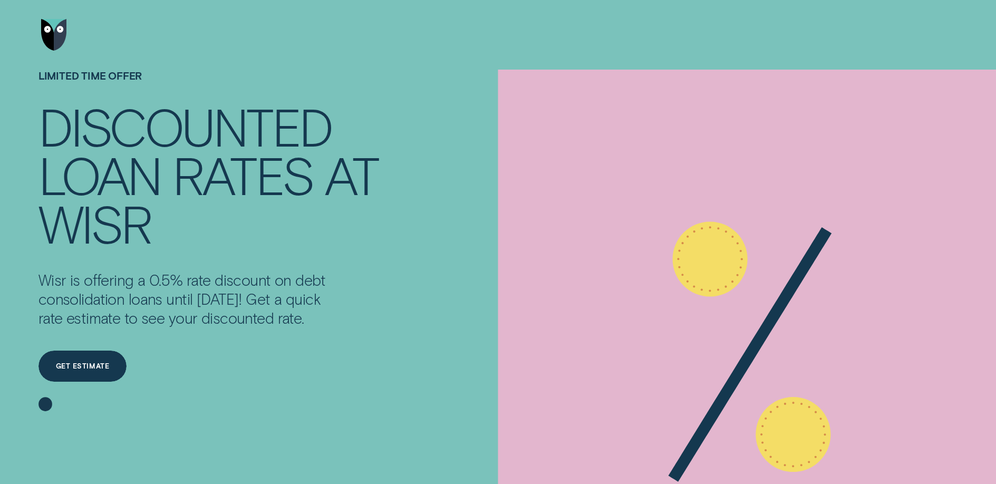
click at [837, 79] on div "Discount percentage transparent" at bounding box center [750, 298] width 492 height 456
click at [303, 302] on p "Wisr is offering a 0.5% rate discount on debt consolidation loans! Get a quick …" at bounding box center [189, 299] width 302 height 56
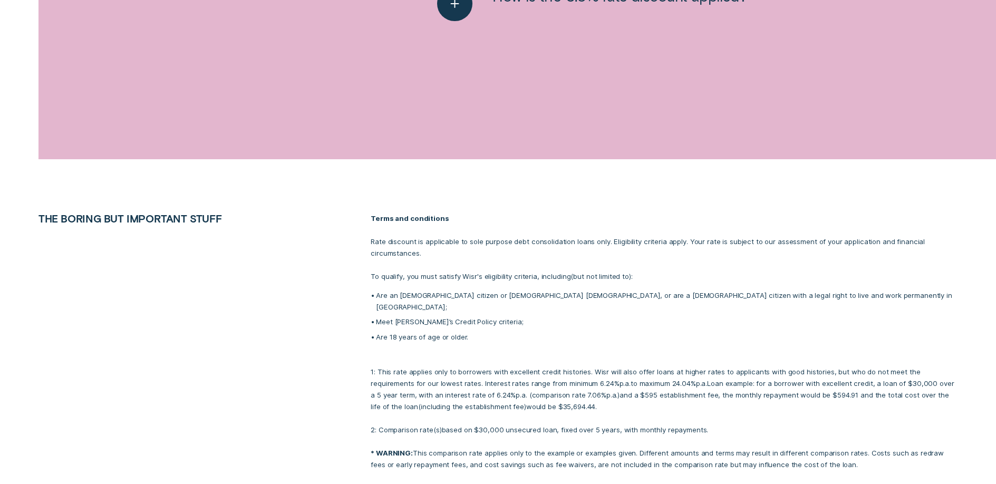
click at [764, 316] on p "Meet Wisr’s Credit Policy criteria;" at bounding box center [667, 322] width 582 height 12
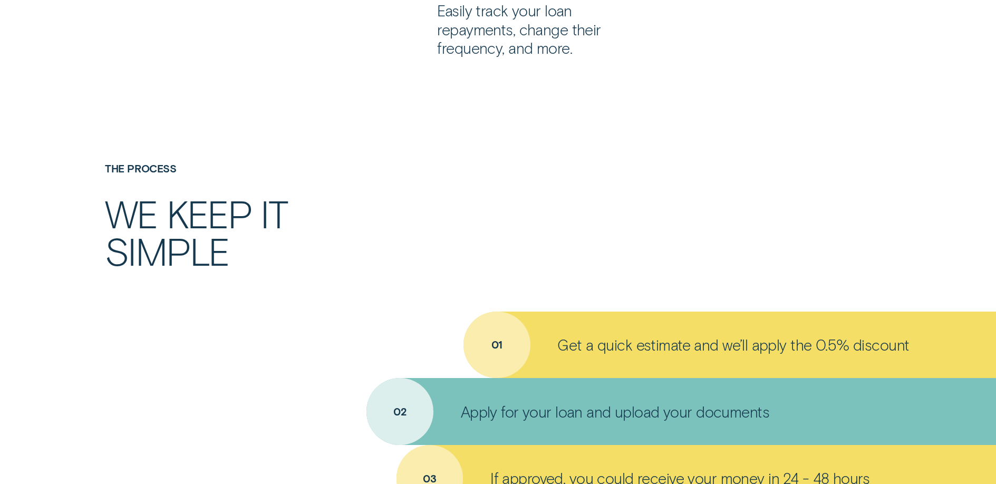
scroll to position [0, 0]
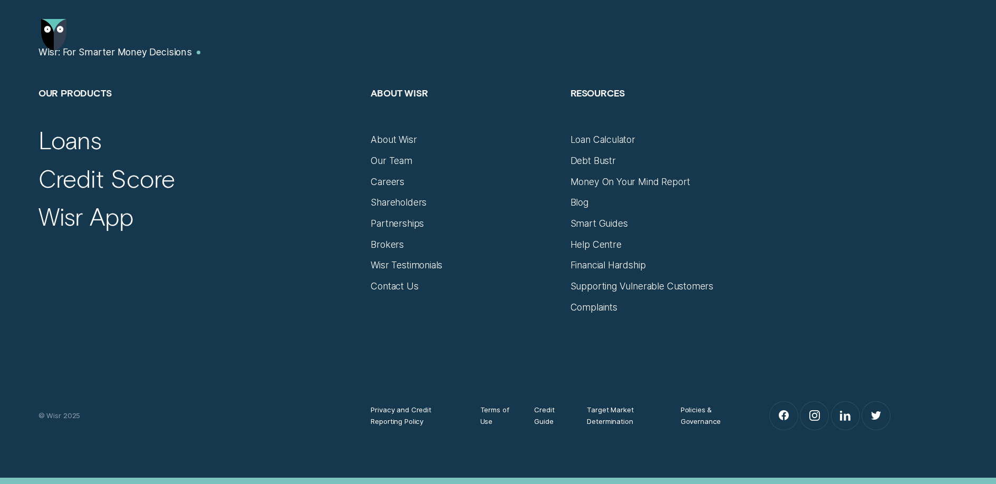
click at [126, 140] on div "Loans" at bounding box center [198, 139] width 321 height 30
click at [294, 336] on div "Privacy and Credit Reporting Policy Terms of Use Credit Guide Target Market Det…" at bounding box center [498, 372] width 931 height 118
